Goal: Transaction & Acquisition: Register for event/course

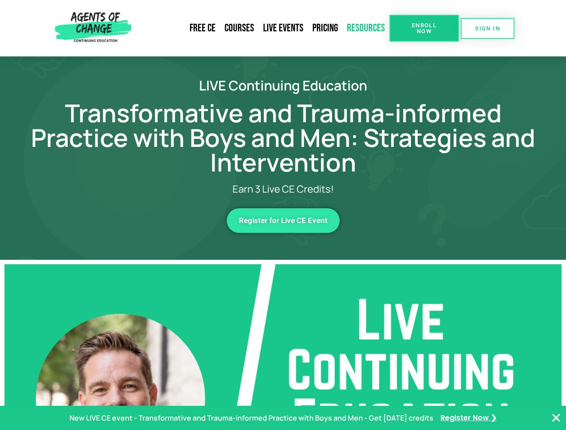
click at [366, 28] on link "Resources" at bounding box center [365, 28] width 47 height 21
click at [424, 28] on span "Enroll Now" at bounding box center [424, 28] width 41 height 12
click at [487, 28] on span "SIGN IN" at bounding box center [487, 29] width 25 height 6
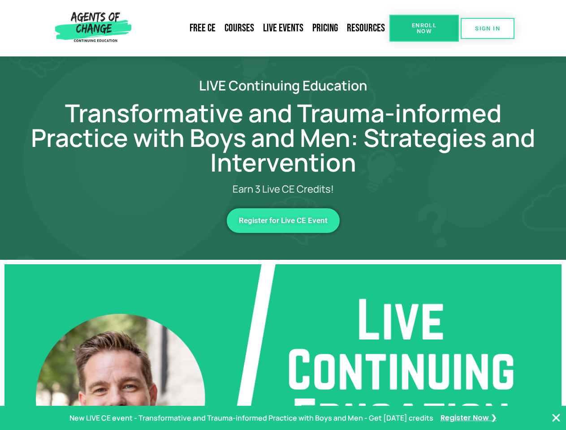
click at [283, 220] on span "Register for Live CE Event" at bounding box center [283, 221] width 89 height 8
click at [283, 418] on p "New LIVE CE event - Transformative and Trauma-informed Practice with Boys and M…" at bounding box center [251, 418] width 364 height 13
click at [556, 418] on icon "Close Banner" at bounding box center [556, 418] width 11 height 11
